Goal: Task Accomplishment & Management: Use online tool/utility

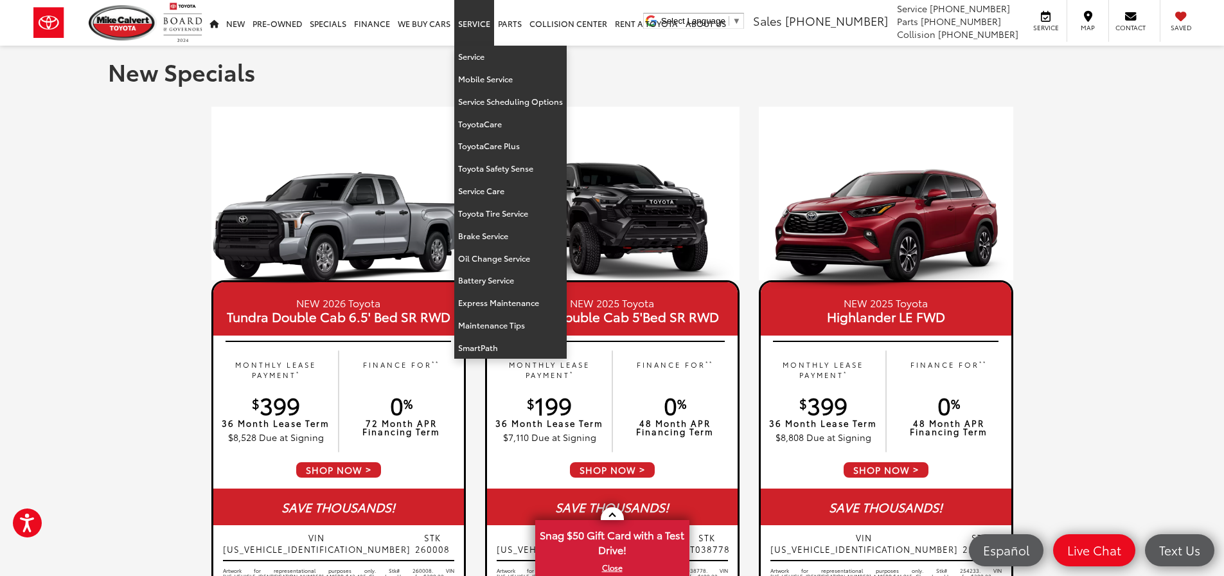
click at [472, 20] on link "Service" at bounding box center [474, 23] width 40 height 46
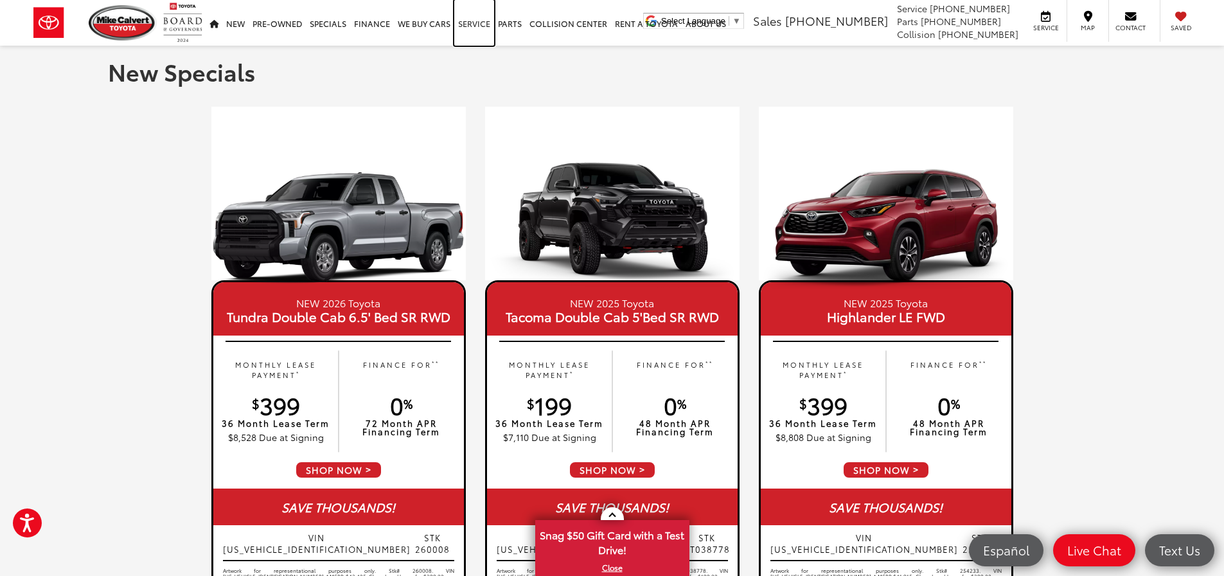
click at [468, 29] on link "Service" at bounding box center [474, 23] width 40 height 46
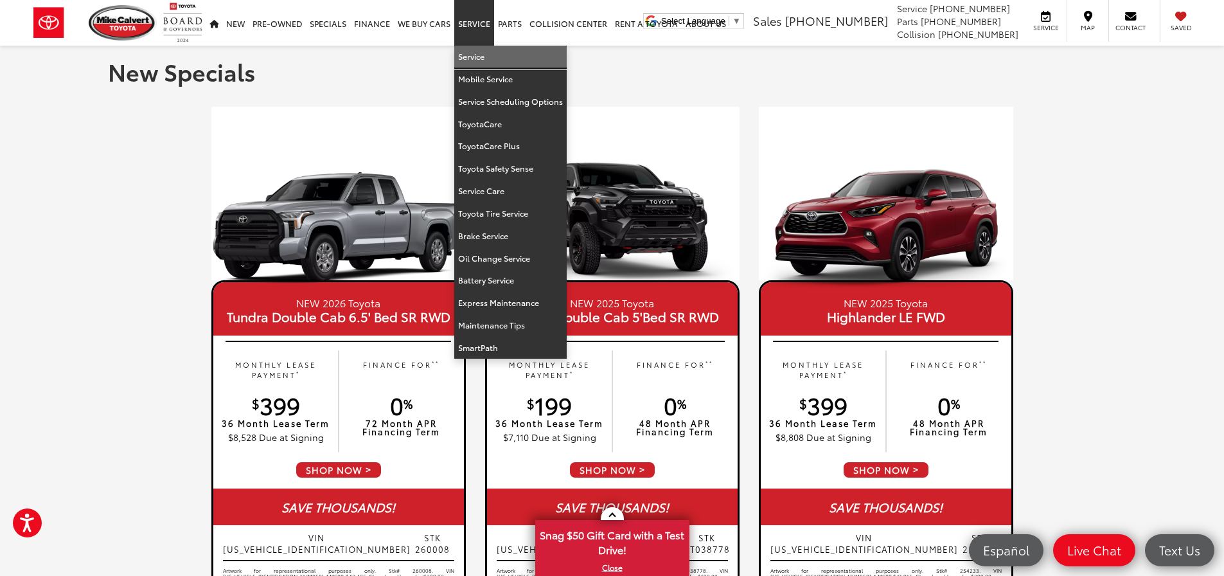
click at [472, 55] on link "Service" at bounding box center [510, 57] width 112 height 22
